Goal: Transaction & Acquisition: Purchase product/service

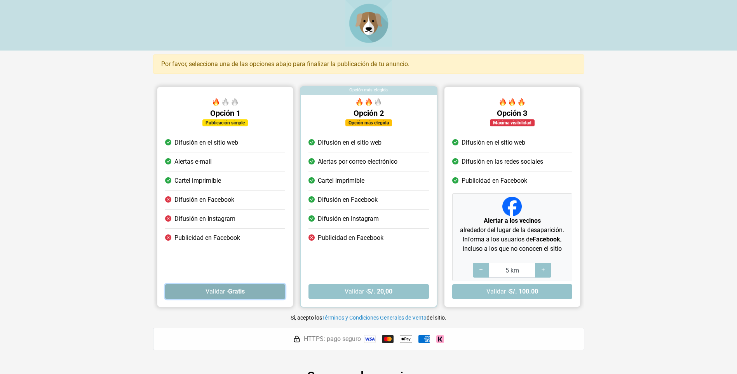
click at [249, 289] on button "Validar · Gratis" at bounding box center [225, 291] width 120 height 15
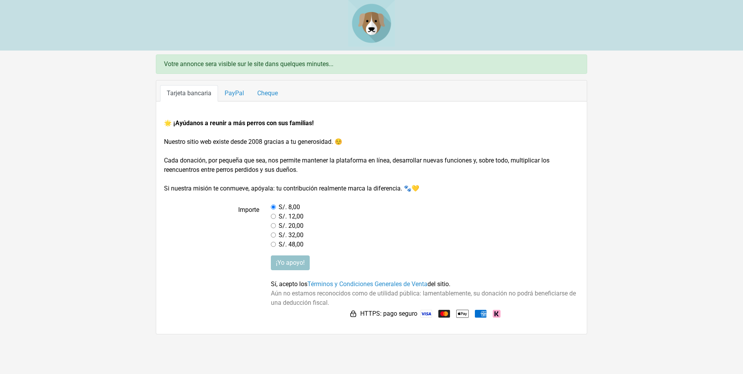
click at [299, 284] on span "Sí, acepto los Términos y Condiciones Generales de Venta del sitio." at bounding box center [360, 283] width 179 height 7
click at [302, 264] on input "¡Yo apoyo!" at bounding box center [290, 262] width 39 height 15
click at [496, 313] on img at bounding box center [497, 314] width 8 height 8
click at [478, 315] on img at bounding box center [481, 314] width 12 height 8
click at [186, 92] on link "Tarjeta bancaria" at bounding box center [189, 93] width 58 height 16
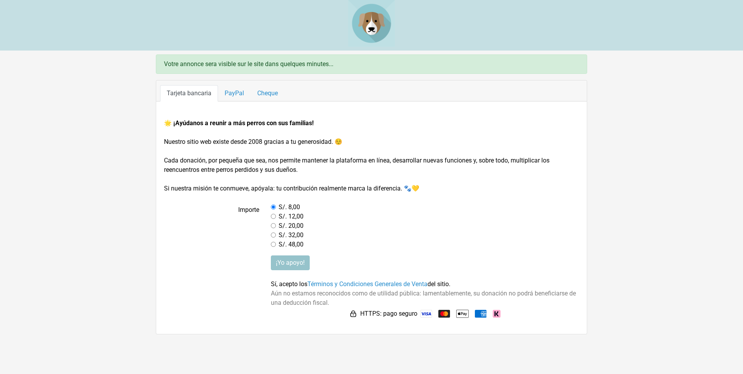
click at [424, 311] on img at bounding box center [426, 314] width 12 height 8
click at [446, 312] on img at bounding box center [444, 314] width 12 height 8
click at [350, 313] on img at bounding box center [353, 314] width 8 height 8
click at [188, 89] on link "Tarjeta bancaria" at bounding box center [189, 93] width 58 height 16
click at [188, 90] on link "Tarjeta bancaria" at bounding box center [189, 93] width 58 height 16
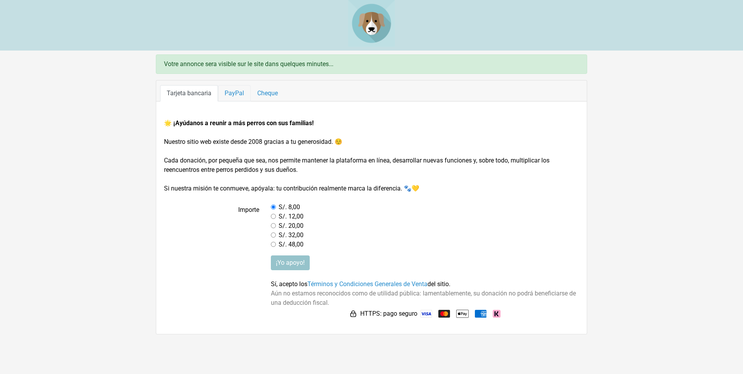
click at [230, 94] on link "PayPal" at bounding box center [234, 93] width 33 height 16
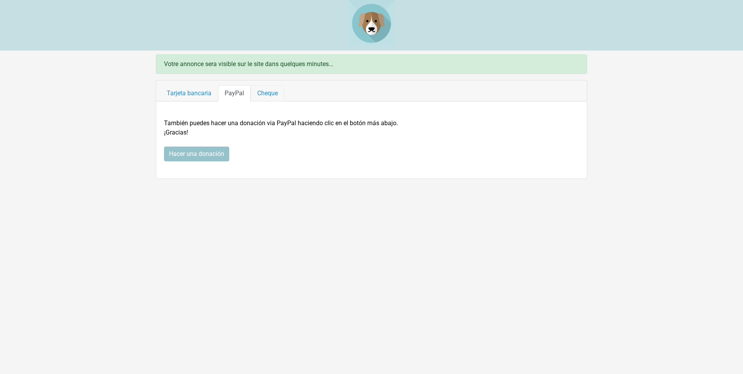
click at [264, 96] on link "Cheque" at bounding box center [268, 93] width 34 height 16
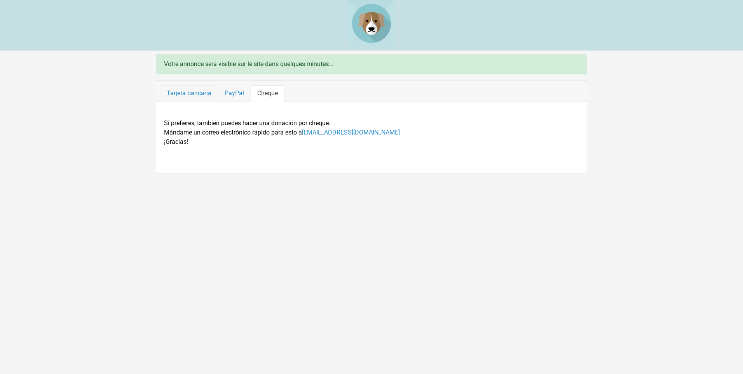
click at [188, 88] on link "Tarjeta bancaria" at bounding box center [189, 93] width 58 height 16
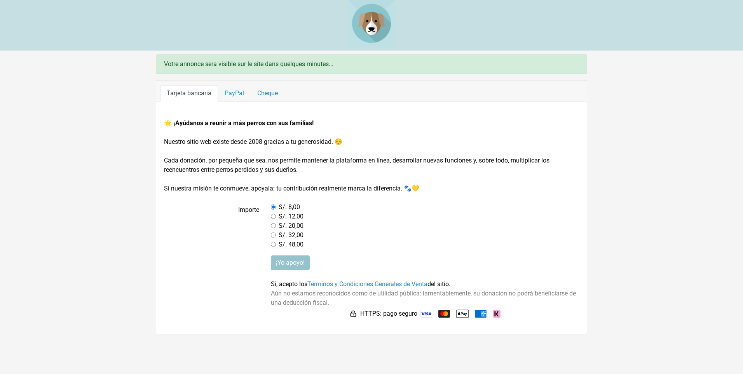
click at [443, 313] on img at bounding box center [444, 314] width 12 height 8
click at [430, 312] on img at bounding box center [426, 314] width 12 height 8
drag, startPoint x: 474, startPoint y: 312, endPoint x: 465, endPoint y: 313, distance: 9.0
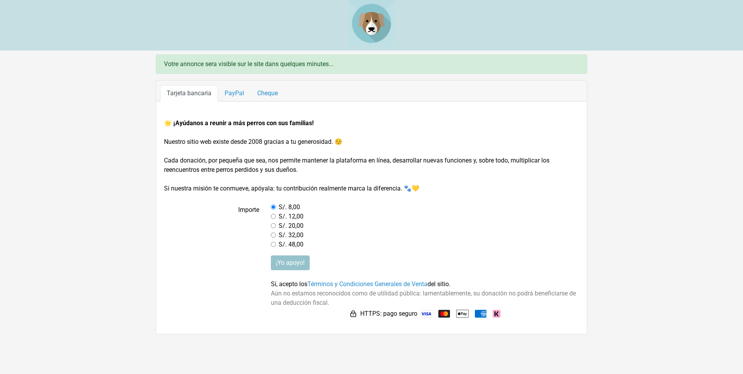
click at [465, 313] on img at bounding box center [462, 313] width 12 height 12
click at [428, 314] on img at bounding box center [426, 314] width 12 height 8
click at [364, 283] on link "Términos y Condiciones Generales de Venta" at bounding box center [367, 283] width 120 height 7
click at [195, 67] on div "Votre annonce sera visible sur le site dans quelques minutes..." at bounding box center [371, 63] width 431 height 19
click at [289, 204] on label "S/. 8,00" at bounding box center [288, 206] width 21 height 9
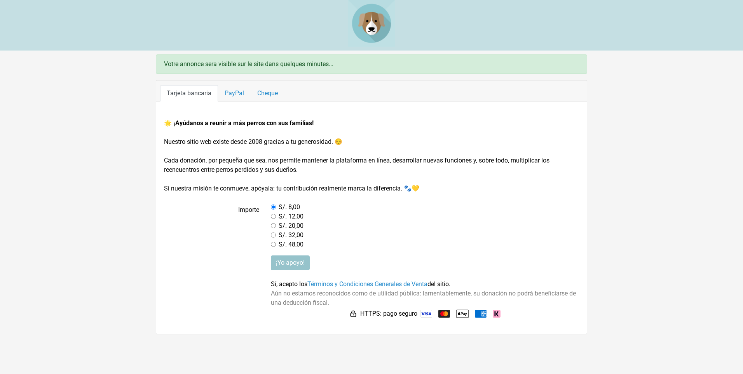
click at [289, 204] on label "S/. 8,00" at bounding box center [288, 206] width 21 height 9
click at [288, 265] on input "¡Yo apoyo!" at bounding box center [290, 262] width 39 height 15
click at [288, 205] on label "S/. 8,00" at bounding box center [288, 206] width 21 height 9
click at [273, 208] on input "radio" at bounding box center [273, 206] width 5 height 5
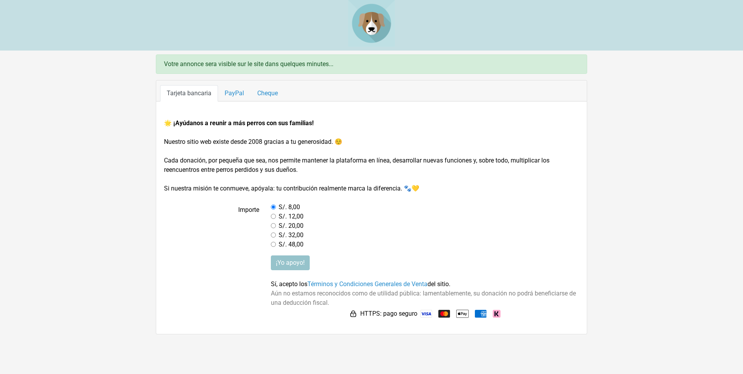
click at [273, 208] on input "radio" at bounding box center [273, 206] width 5 height 5
